Goal: Navigation & Orientation: Find specific page/section

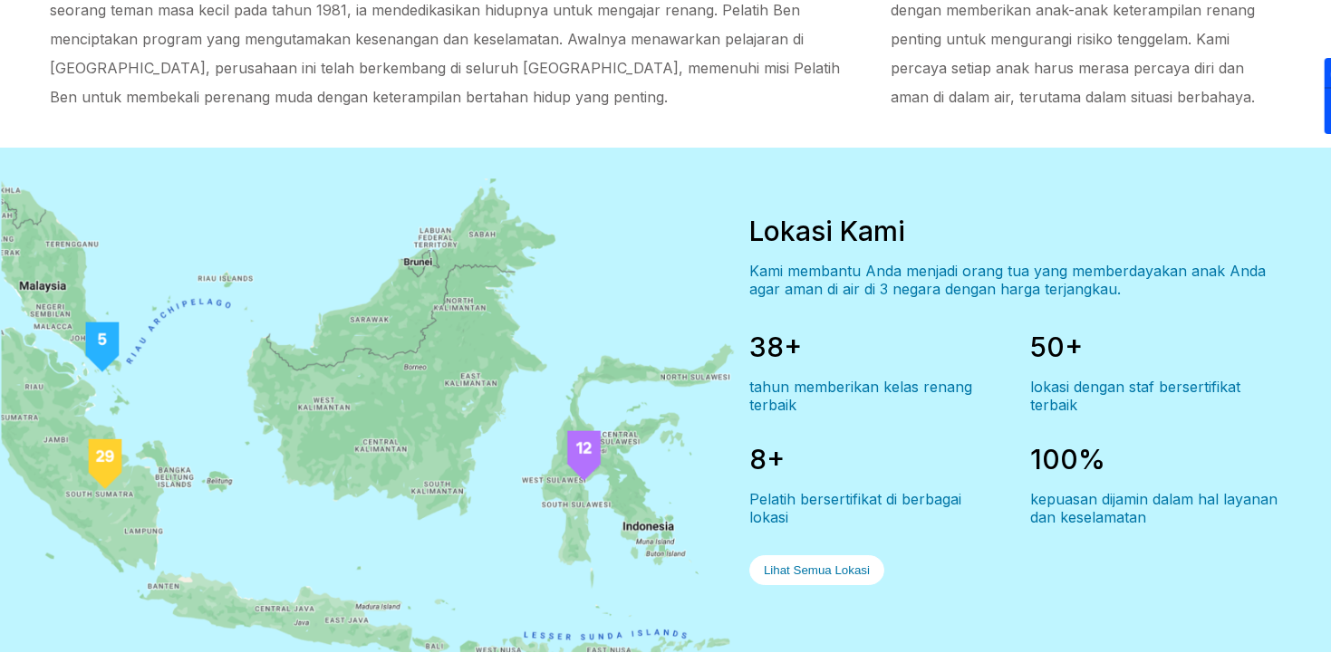
scroll to position [1871, 0]
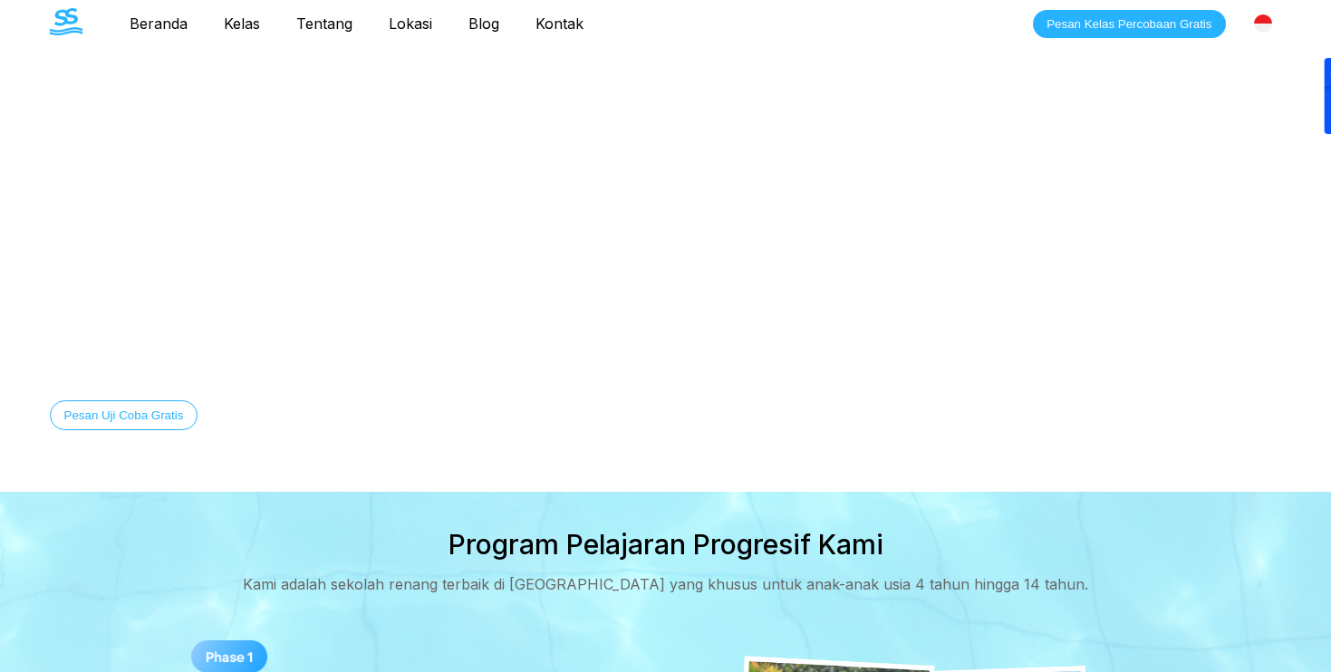
scroll to position [17, 0]
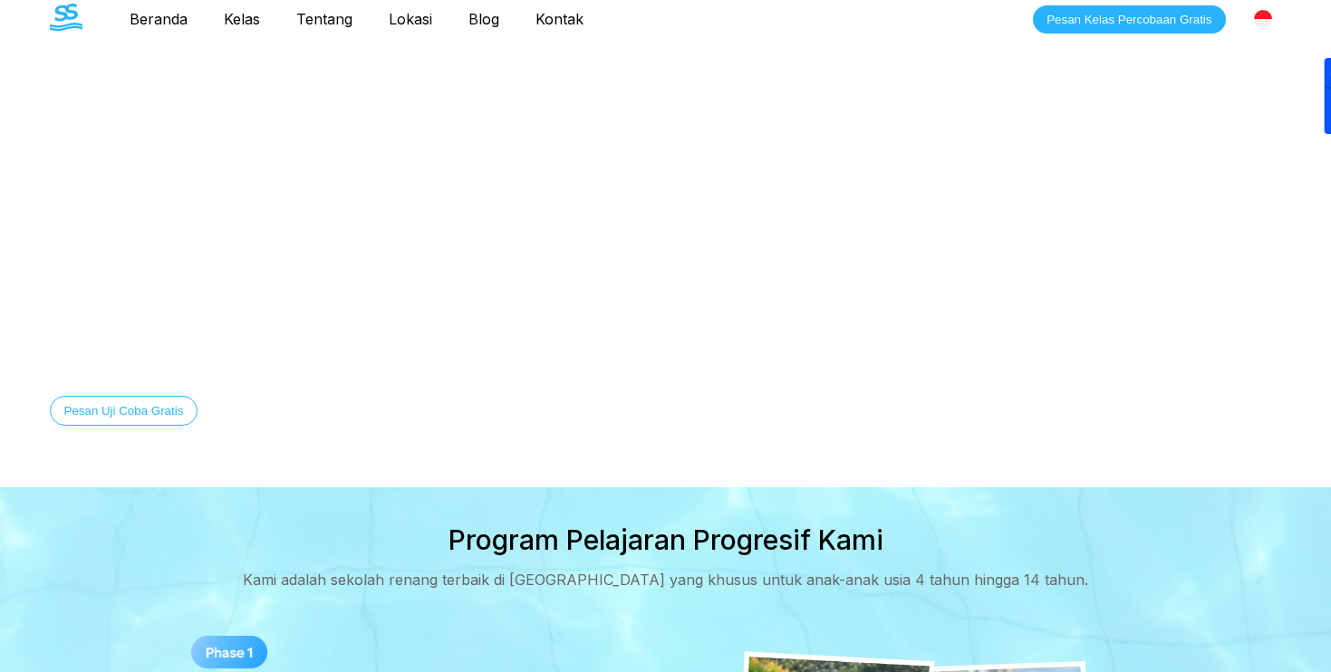
click at [411, 22] on link "Lokasi" at bounding box center [410, 19] width 80 height 18
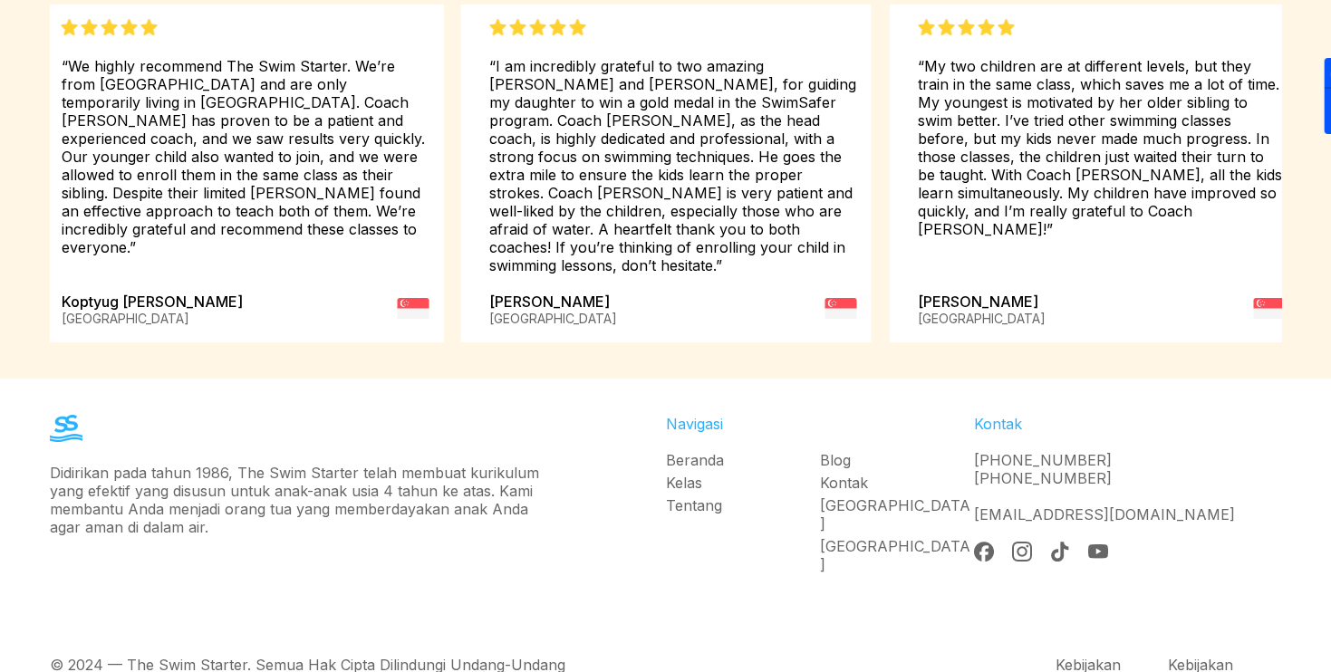
scroll to position [970, 0]
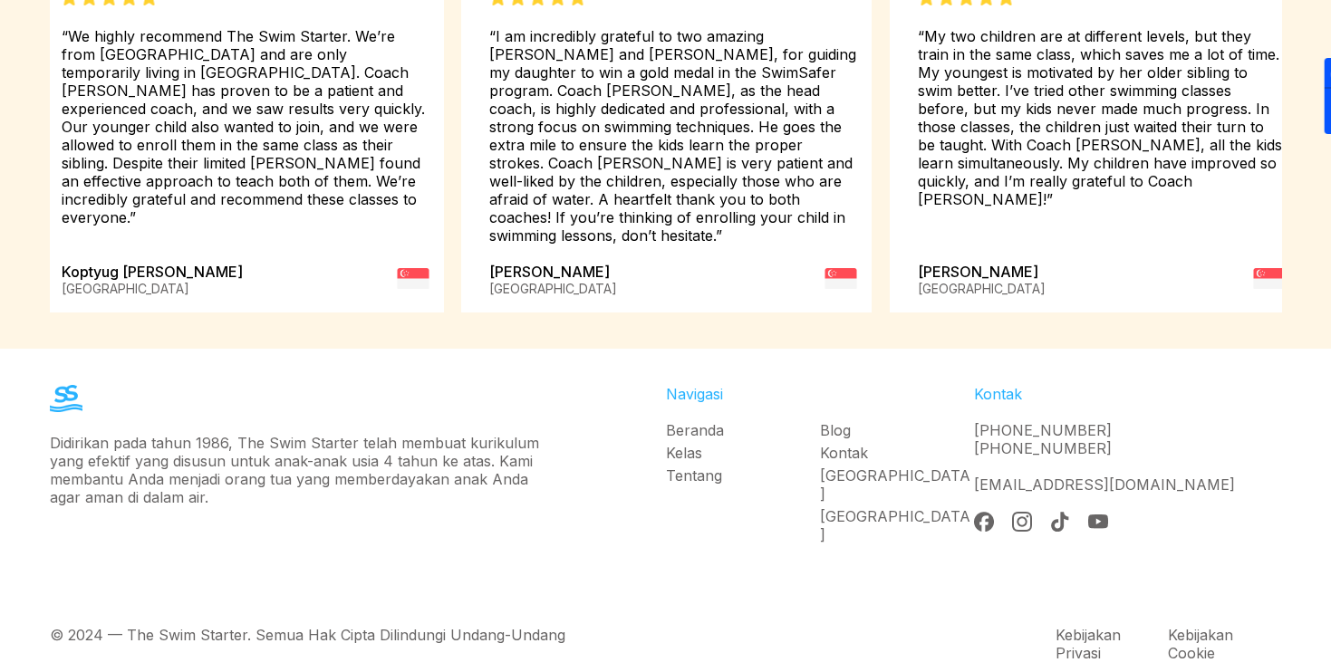
click at [860, 507] on link "[GEOGRAPHIC_DATA]" at bounding box center [897, 525] width 154 height 36
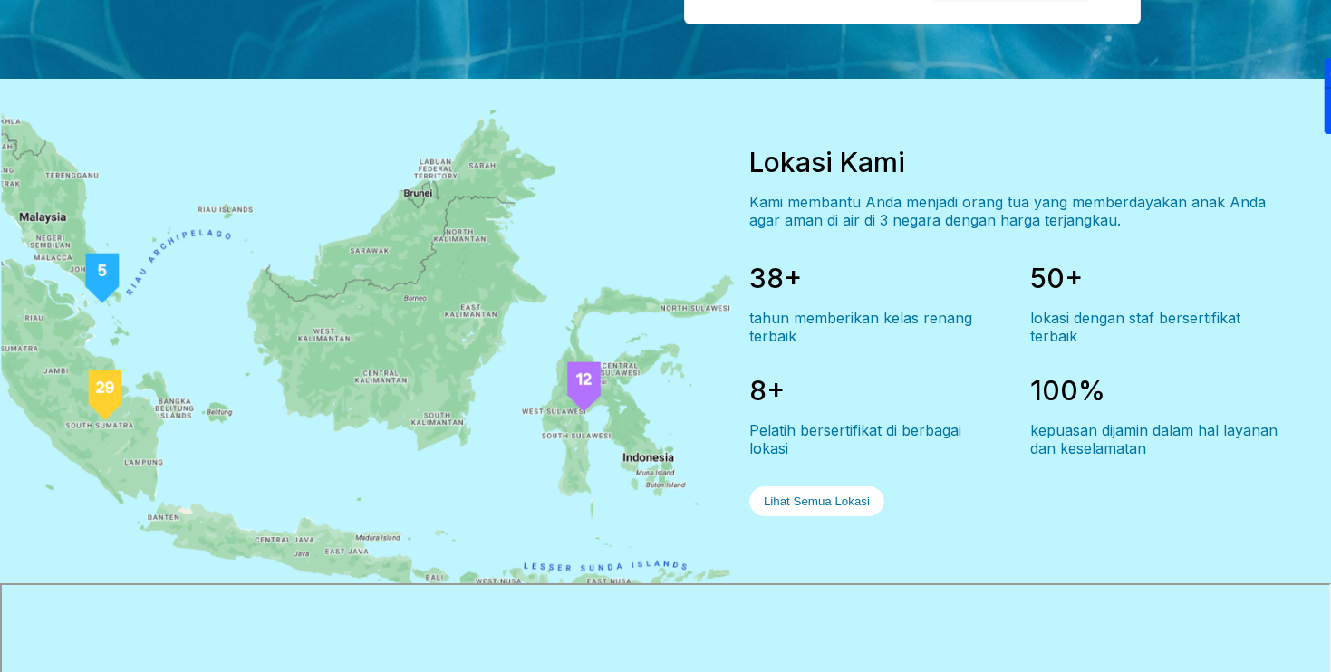
scroll to position [1428, 0]
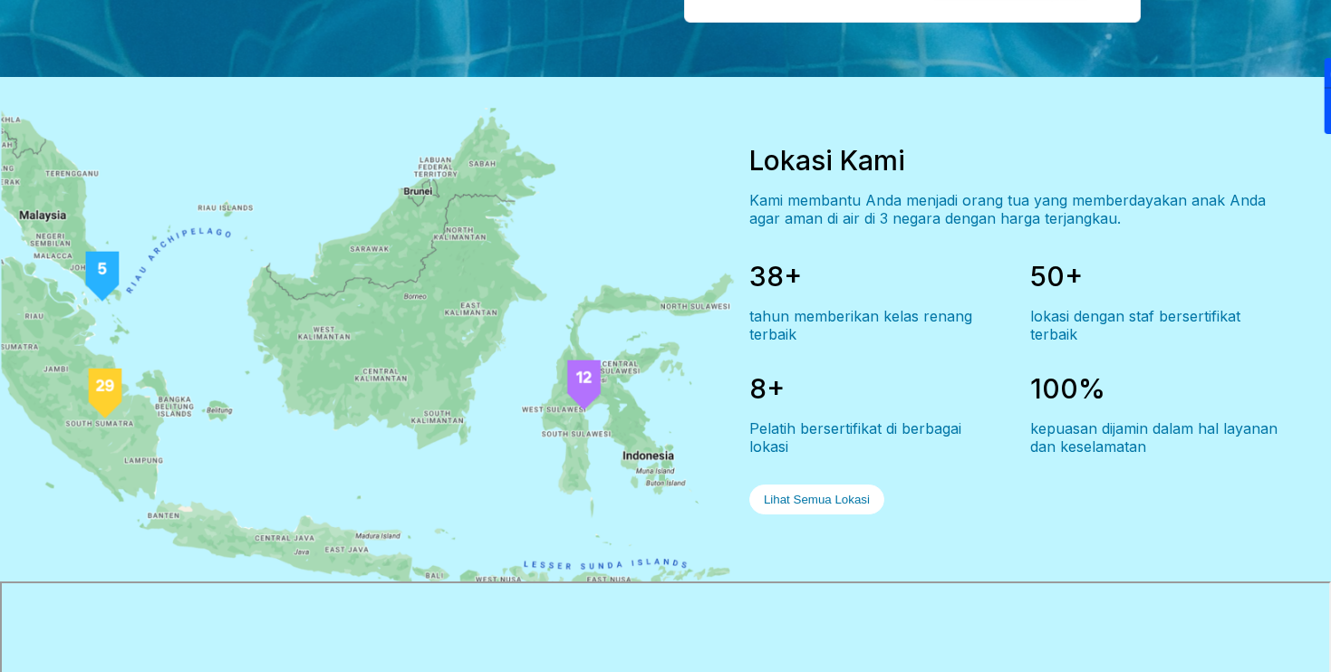
click at [832, 485] on button "Lihat Semua Lokasi" at bounding box center [816, 500] width 135 height 30
